Goal: Task Accomplishment & Management: Use online tool/utility

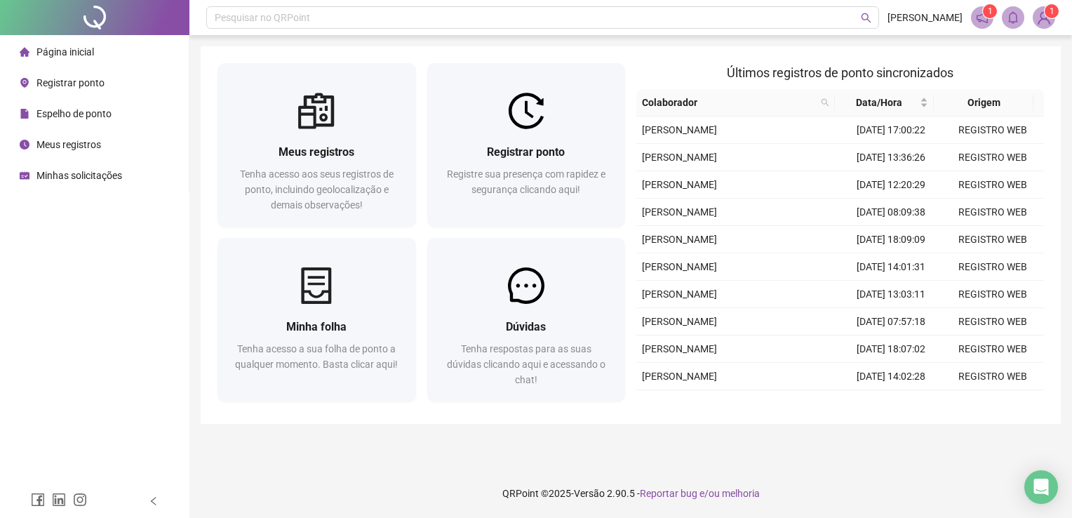
drag, startPoint x: 0, startPoint y: 0, endPoint x: 95, endPoint y: 78, distance: 123.1
click at [95, 78] on span "Registrar ponto" at bounding box center [70, 82] width 68 height 11
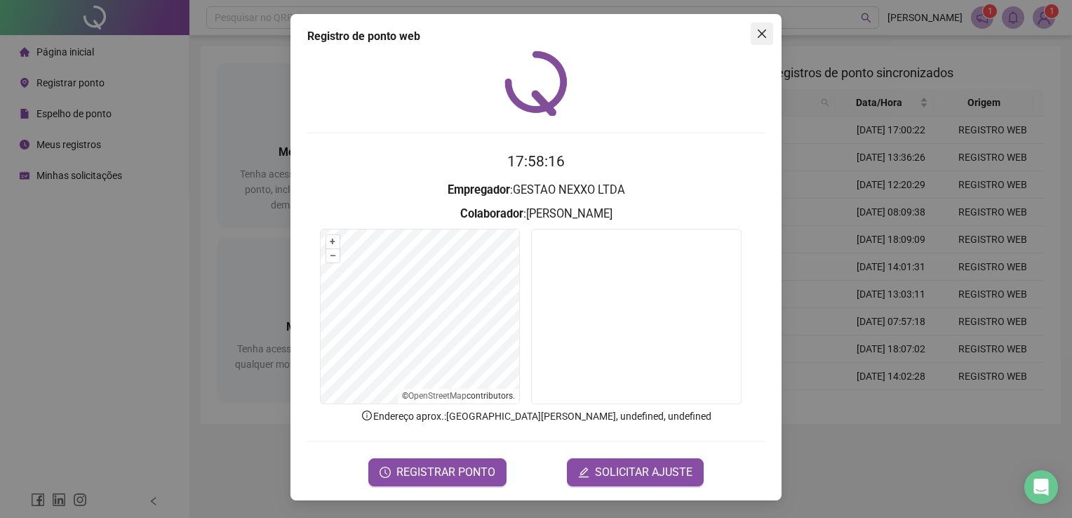
click at [764, 35] on icon "close" at bounding box center [761, 33] width 11 height 11
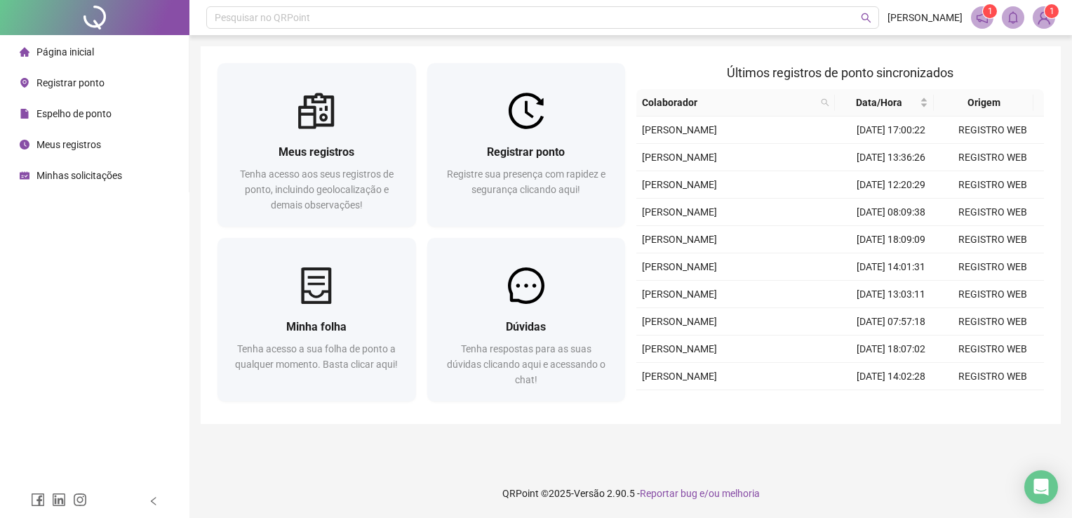
click at [79, 79] on span "Registrar ponto" at bounding box center [70, 82] width 68 height 11
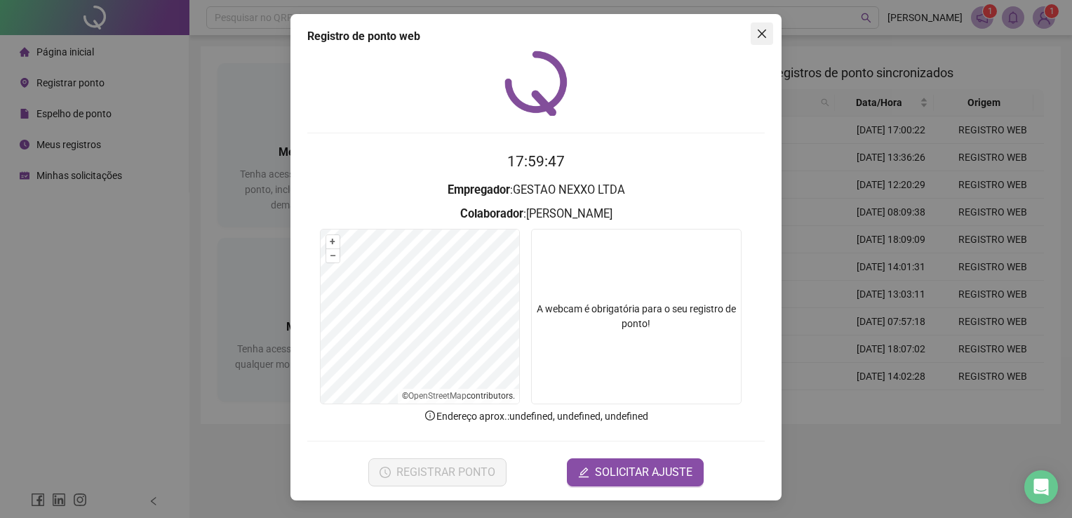
click at [757, 32] on icon "close" at bounding box center [761, 33] width 11 height 11
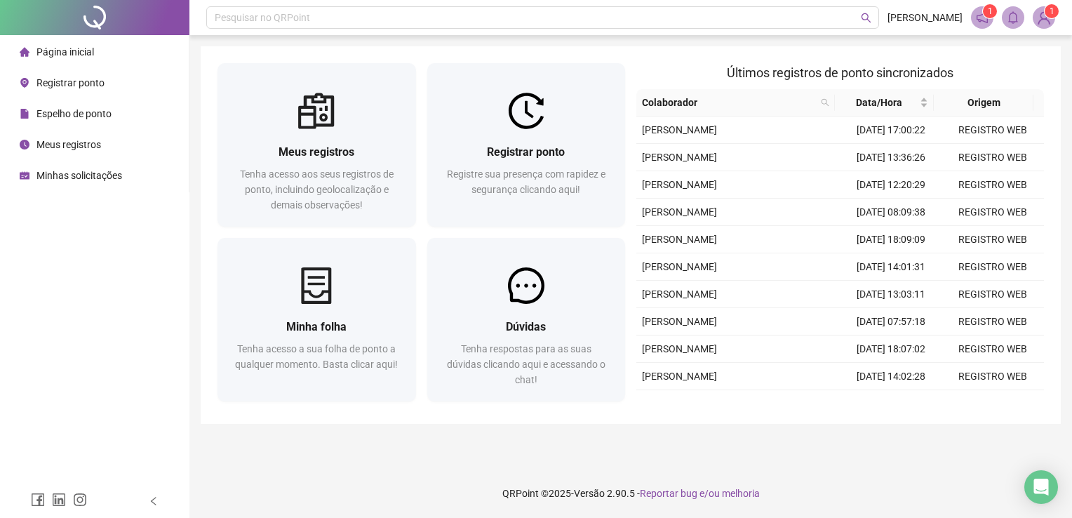
click at [76, 90] on div "Registrar ponto" at bounding box center [62, 83] width 85 height 28
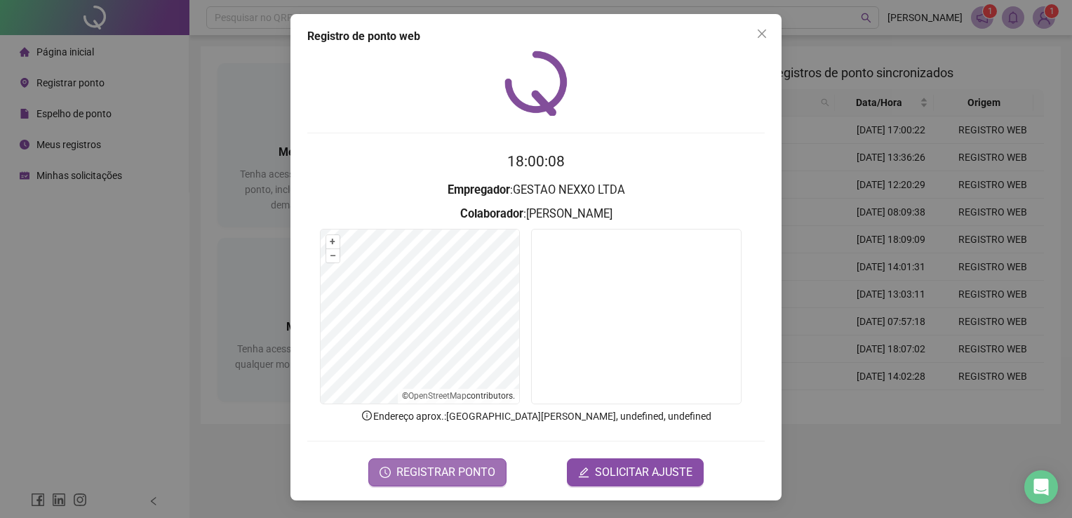
click at [449, 479] on button "REGISTRAR PONTO" at bounding box center [437, 472] width 138 height 28
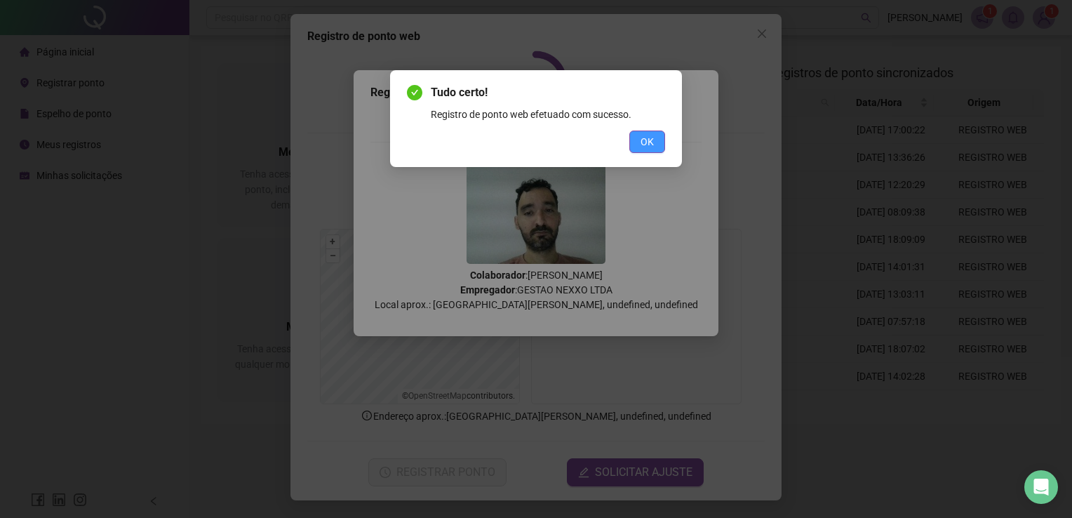
click at [651, 142] on span "OK" at bounding box center [646, 141] width 13 height 15
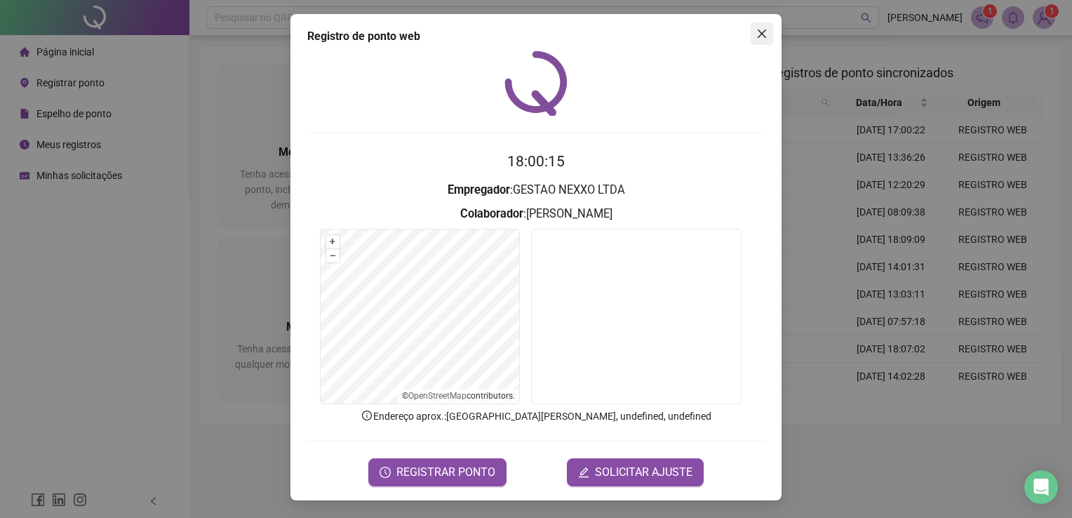
click at [769, 29] on span "Close" at bounding box center [761, 33] width 22 height 11
